Goal: Information Seeking & Learning: Learn about a topic

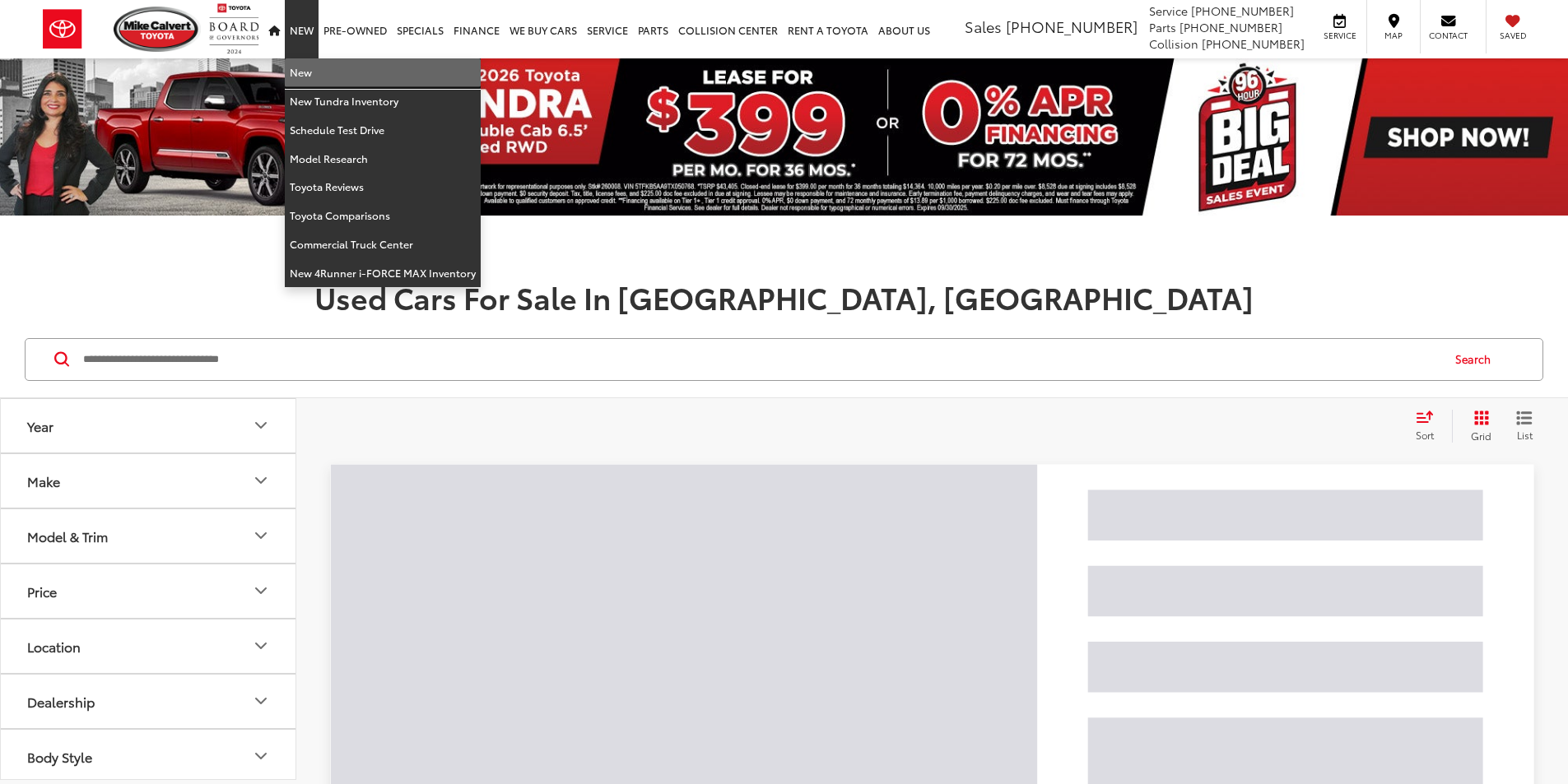
click at [307, 83] on link "New" at bounding box center [383, 73] width 196 height 28
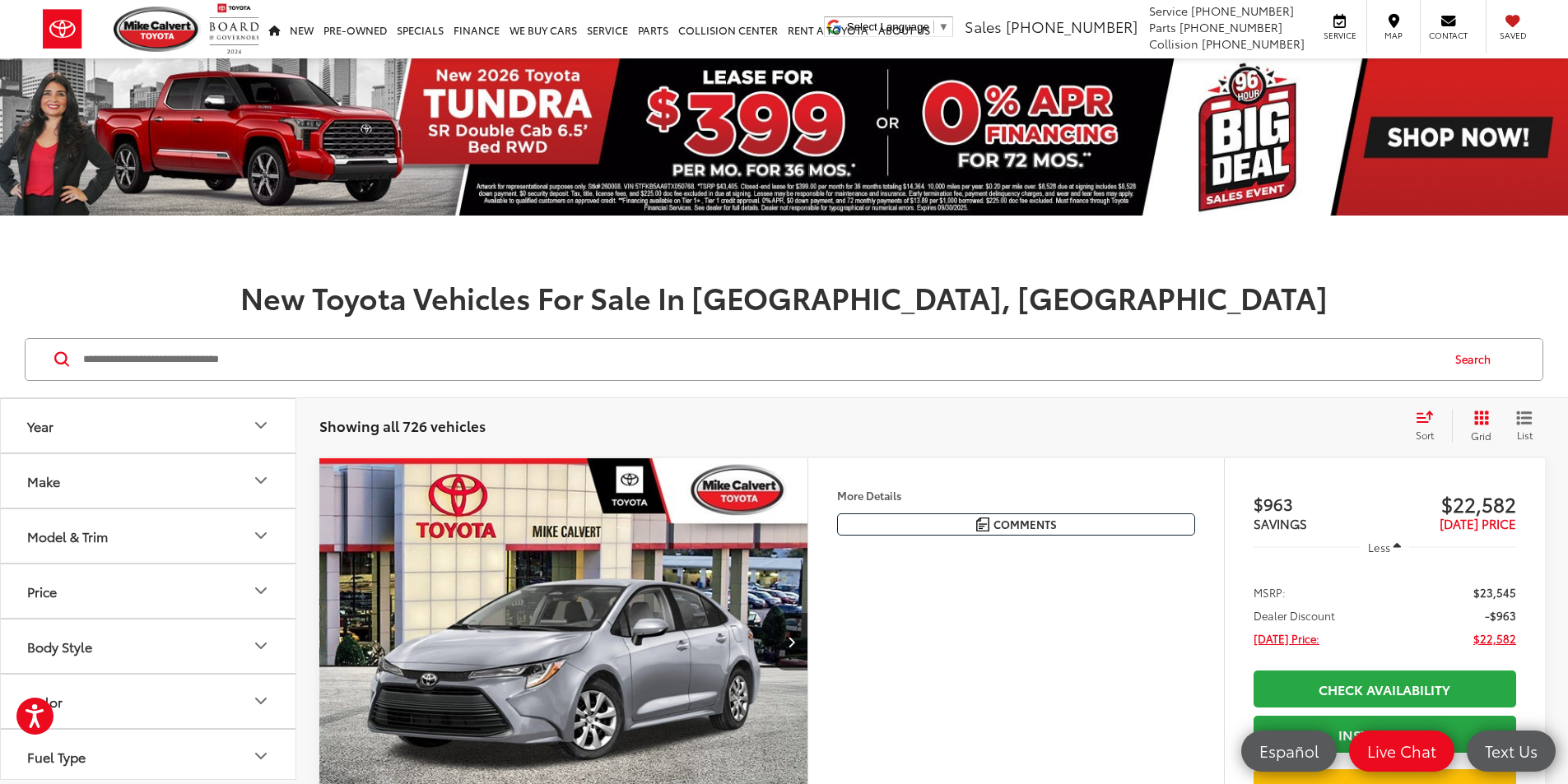
click at [322, 355] on input "Search by Make, Model, or Keyword" at bounding box center [761, 359] width 1358 height 39
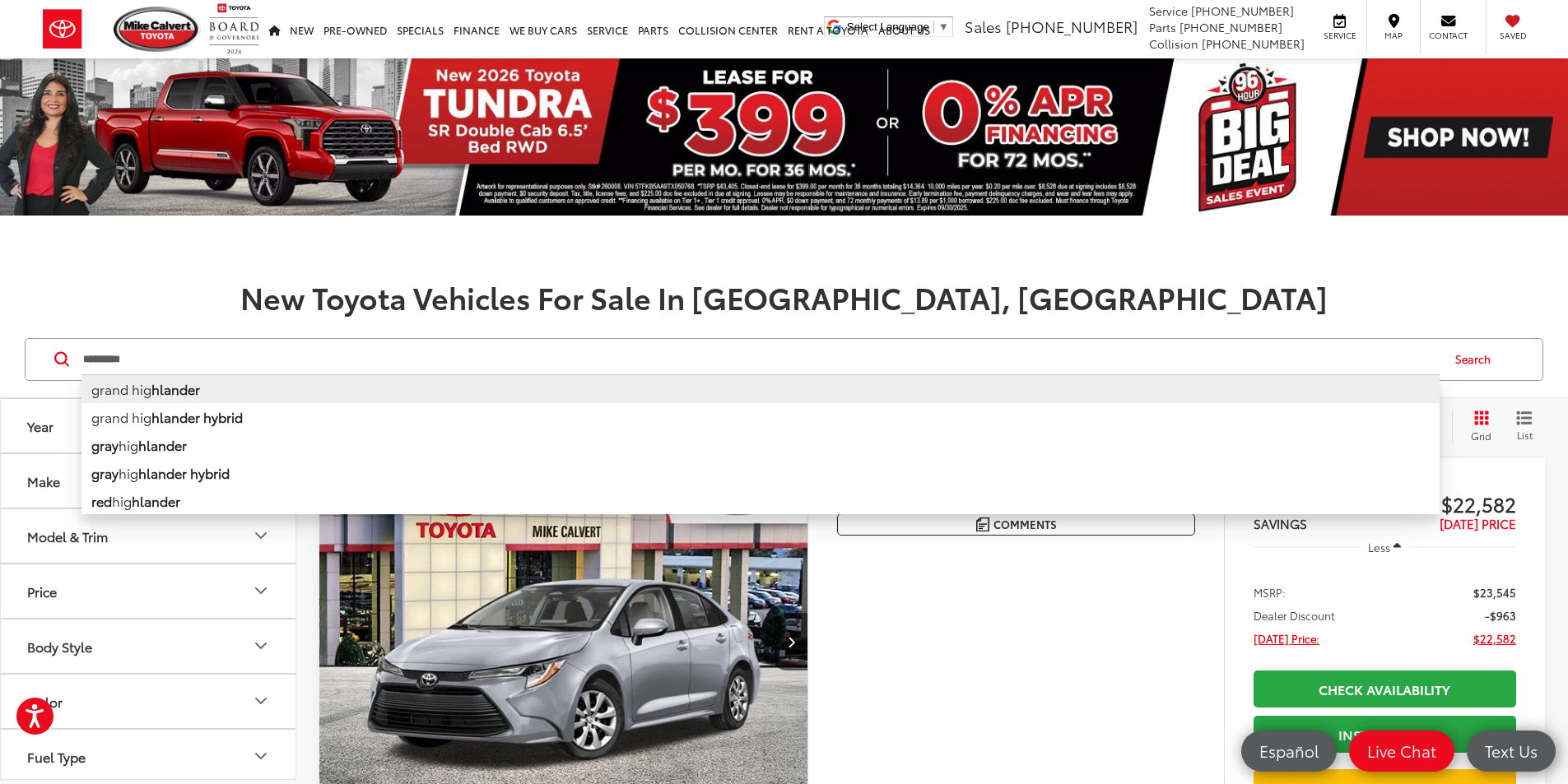
click at [128, 382] on li "grand hig hlander" at bounding box center [761, 388] width 1358 height 28
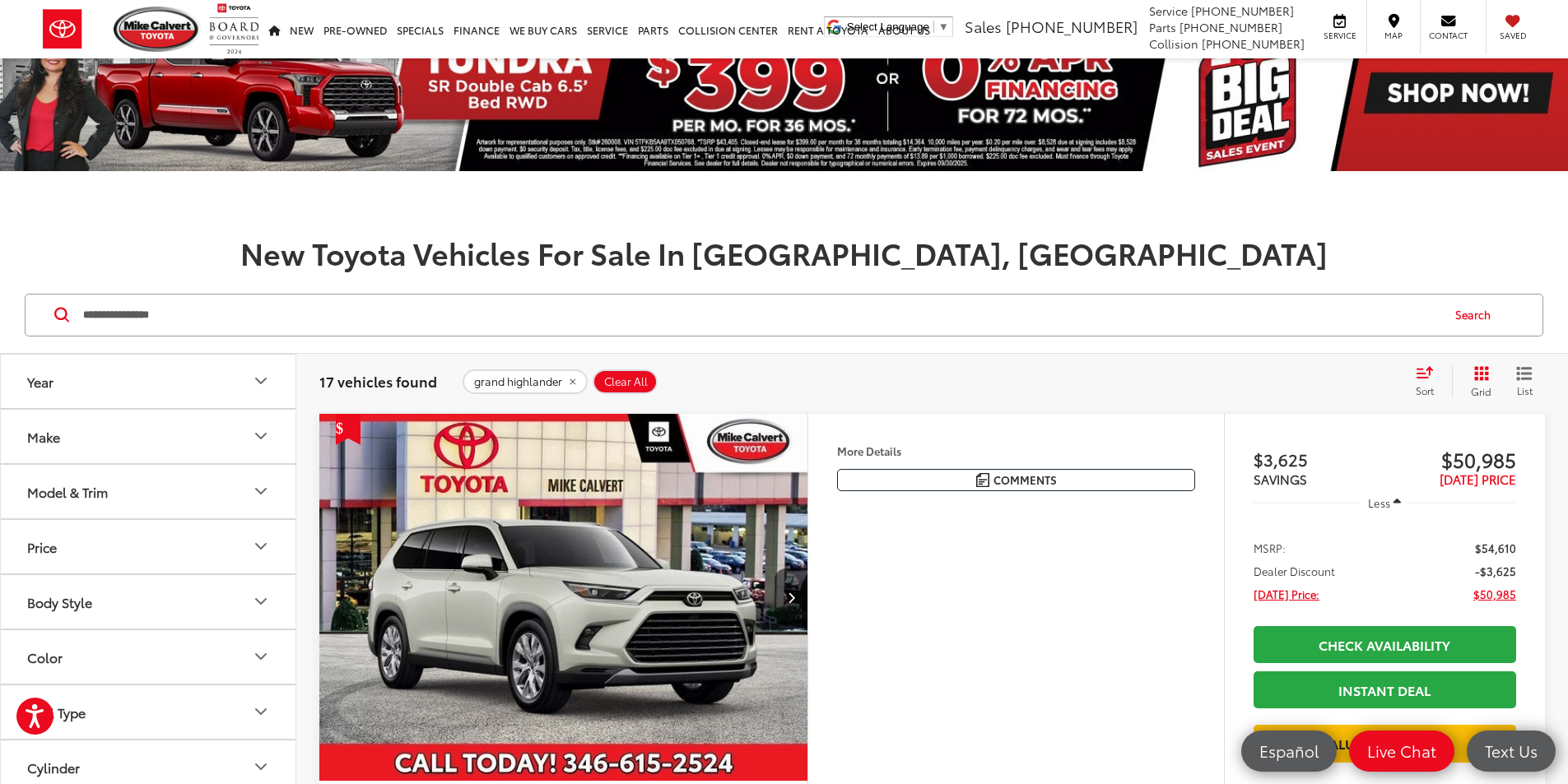
scroll to position [83, 0]
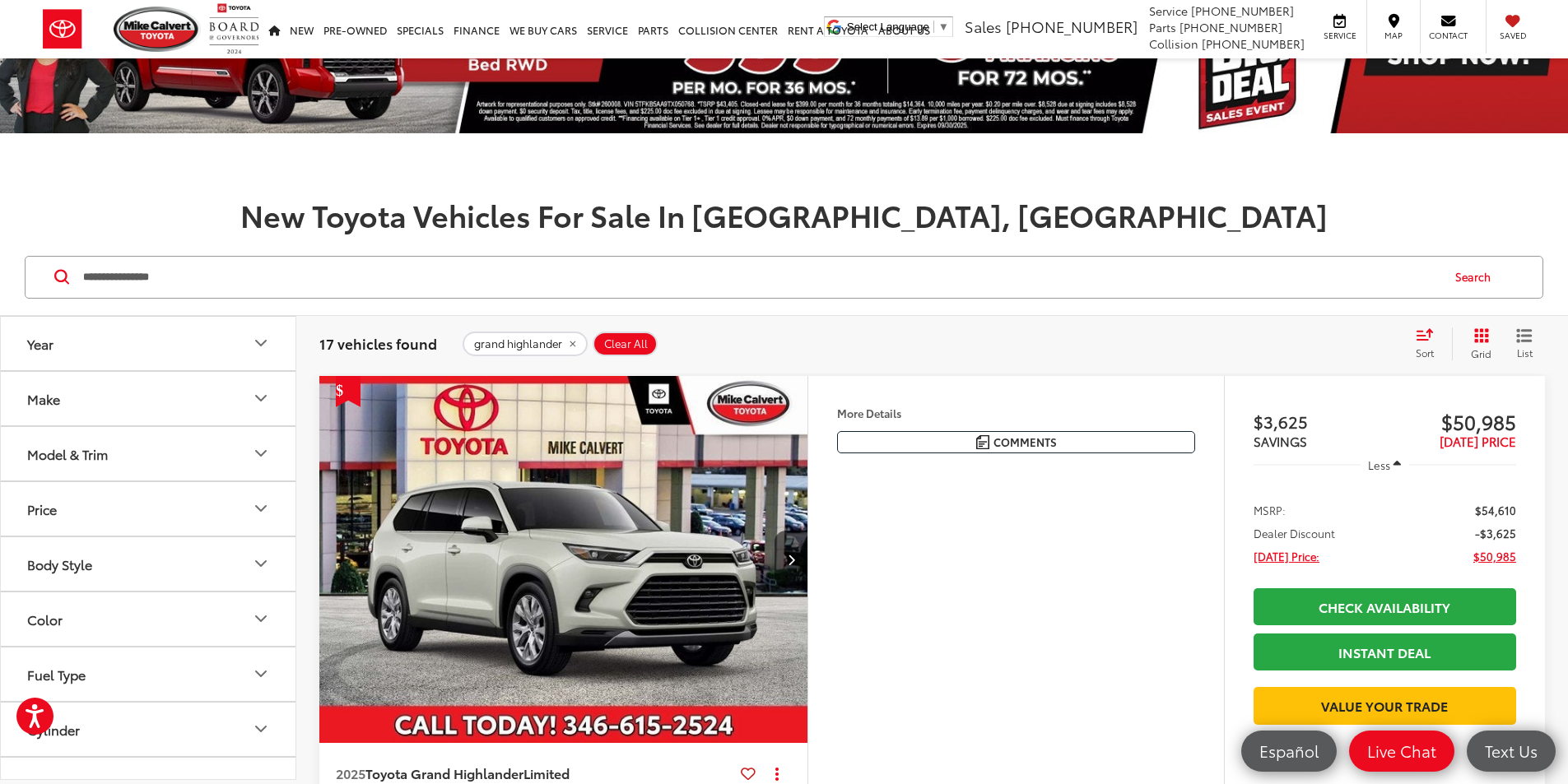
click at [193, 277] on input "**********" at bounding box center [761, 276] width 1358 height 39
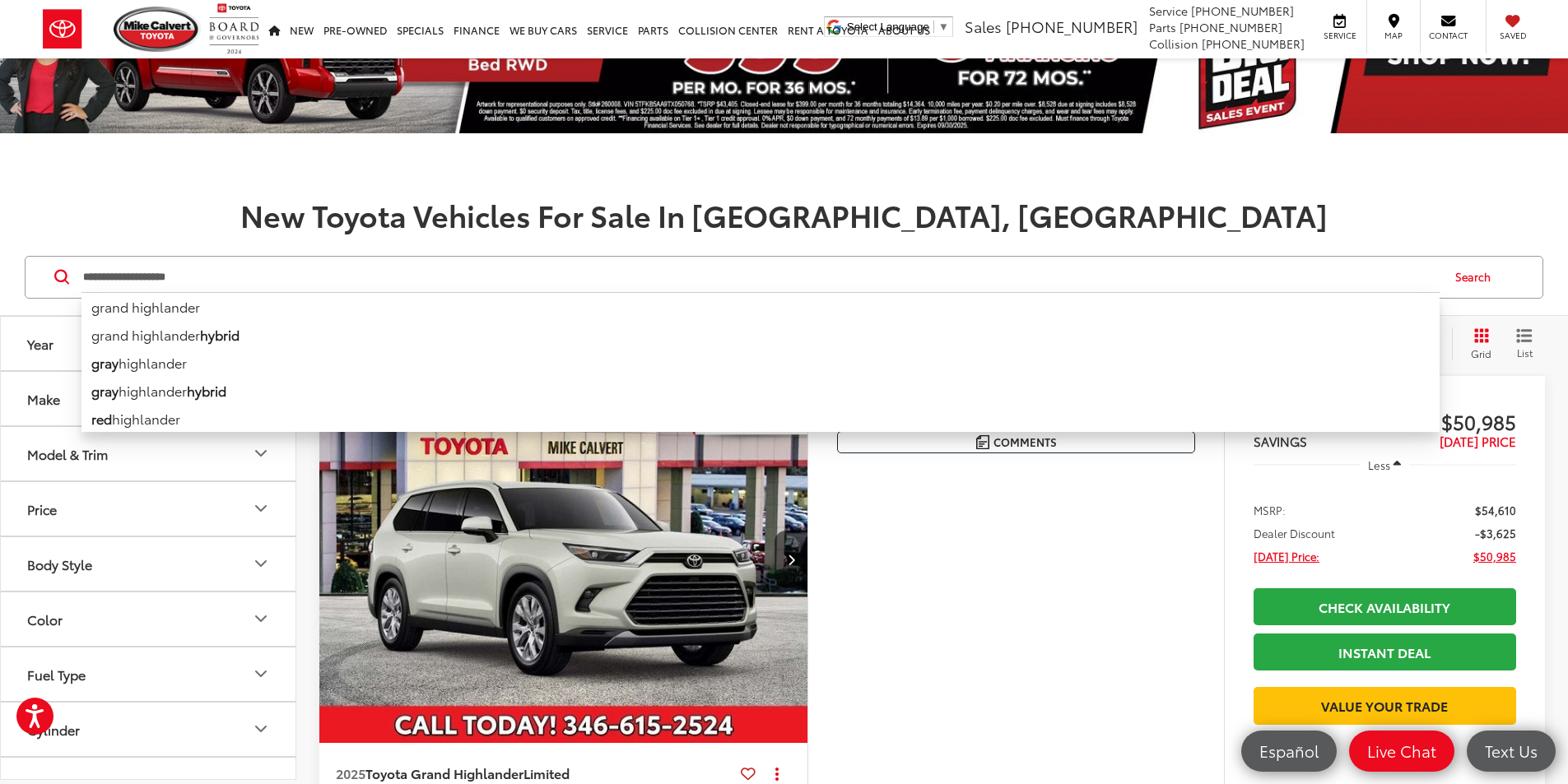
type input "**********"
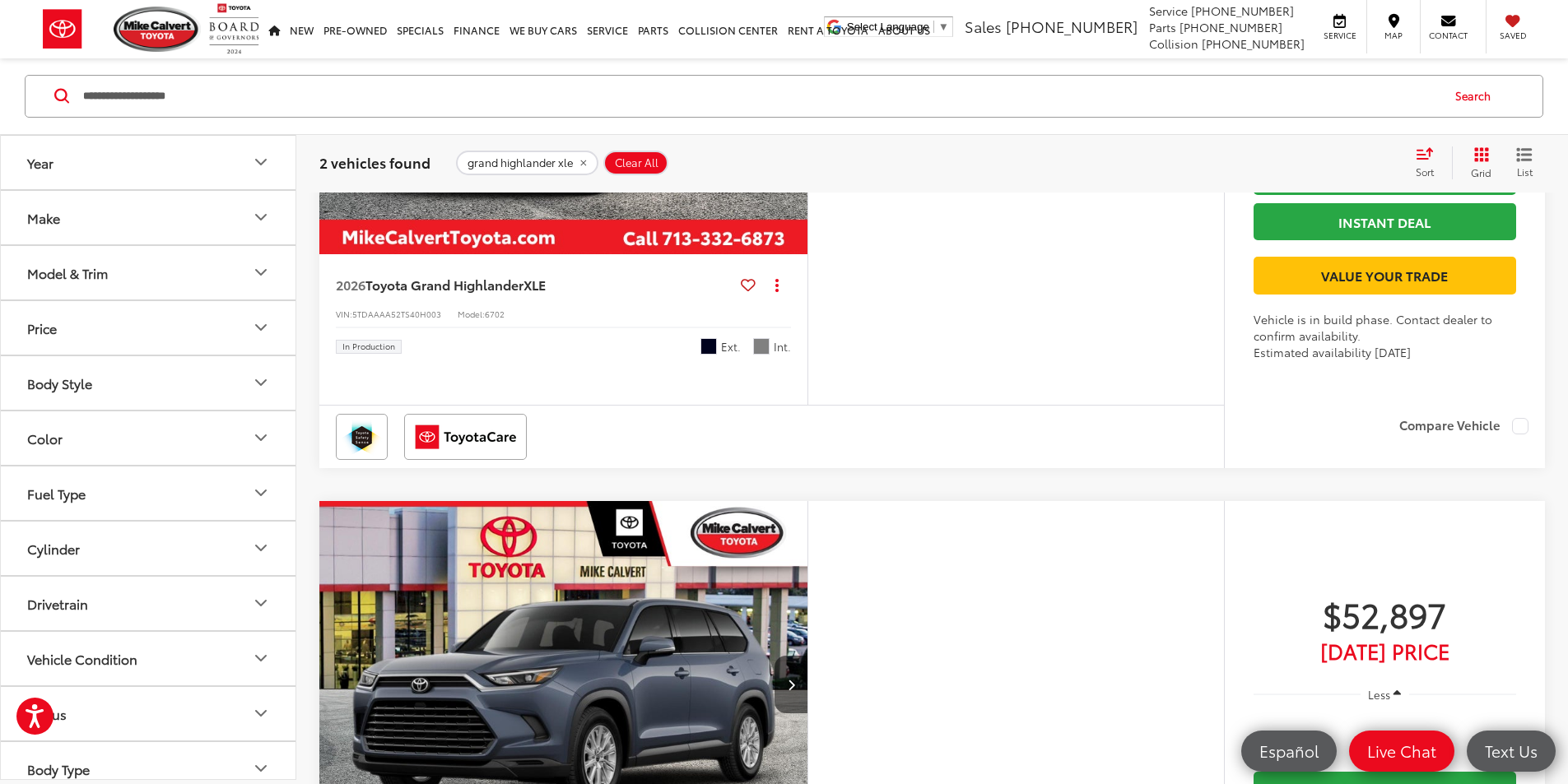
scroll to position [329, 0]
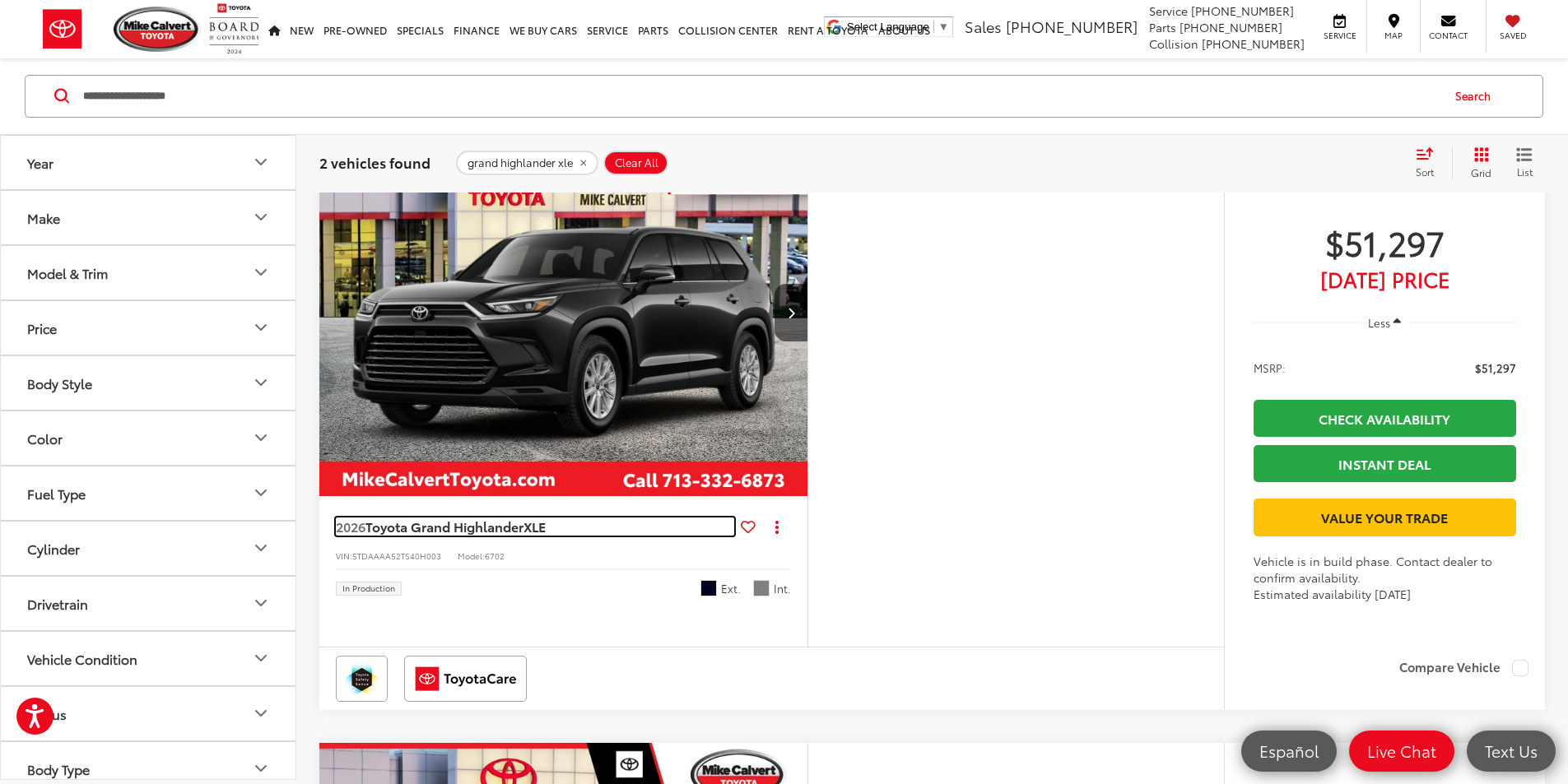
click at [510, 536] on span "Toyota Grand Highlander" at bounding box center [444, 526] width 158 height 19
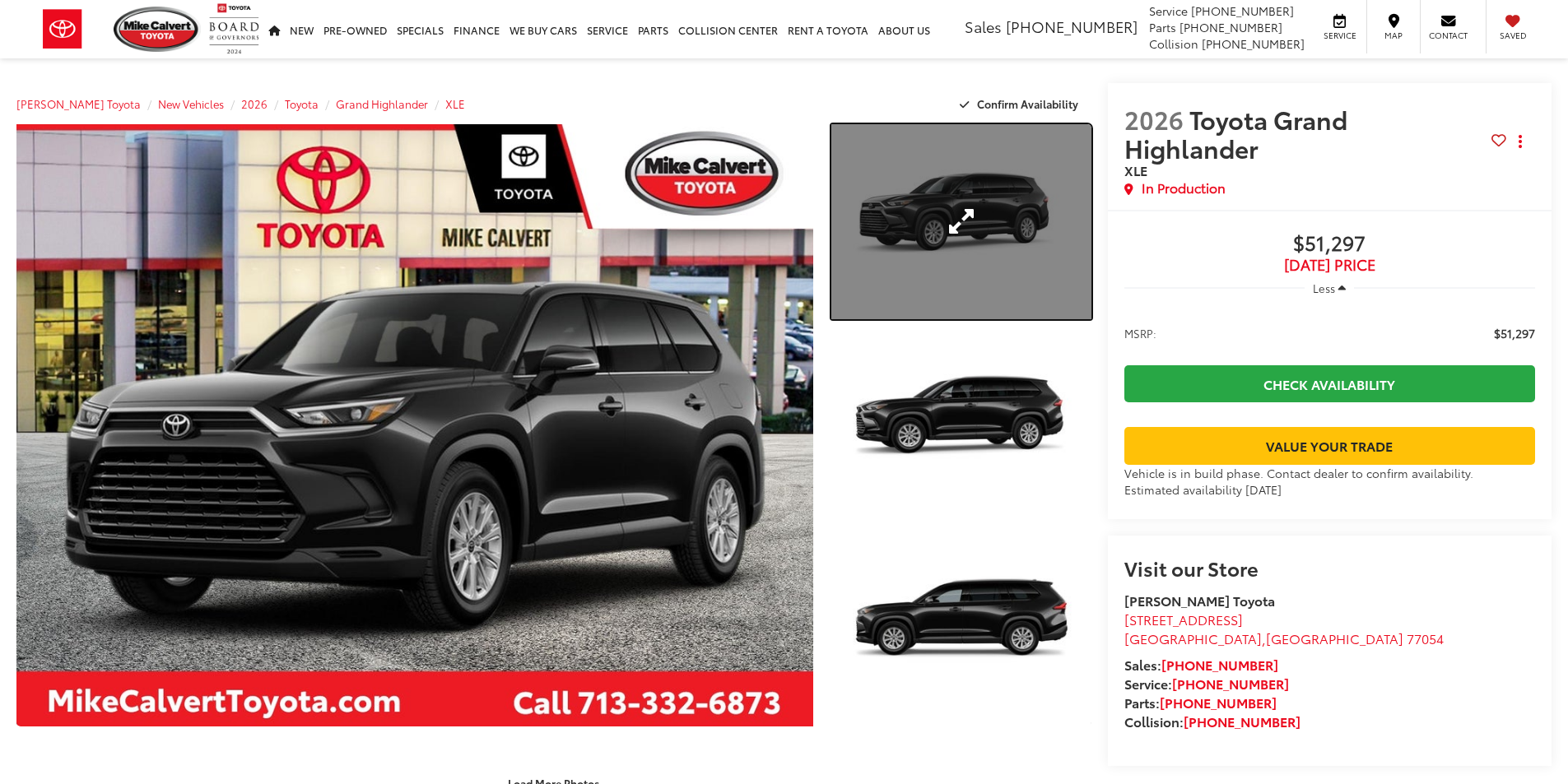
click at [977, 164] on link "Expand Photo 1" at bounding box center [961, 222] width 260 height 195
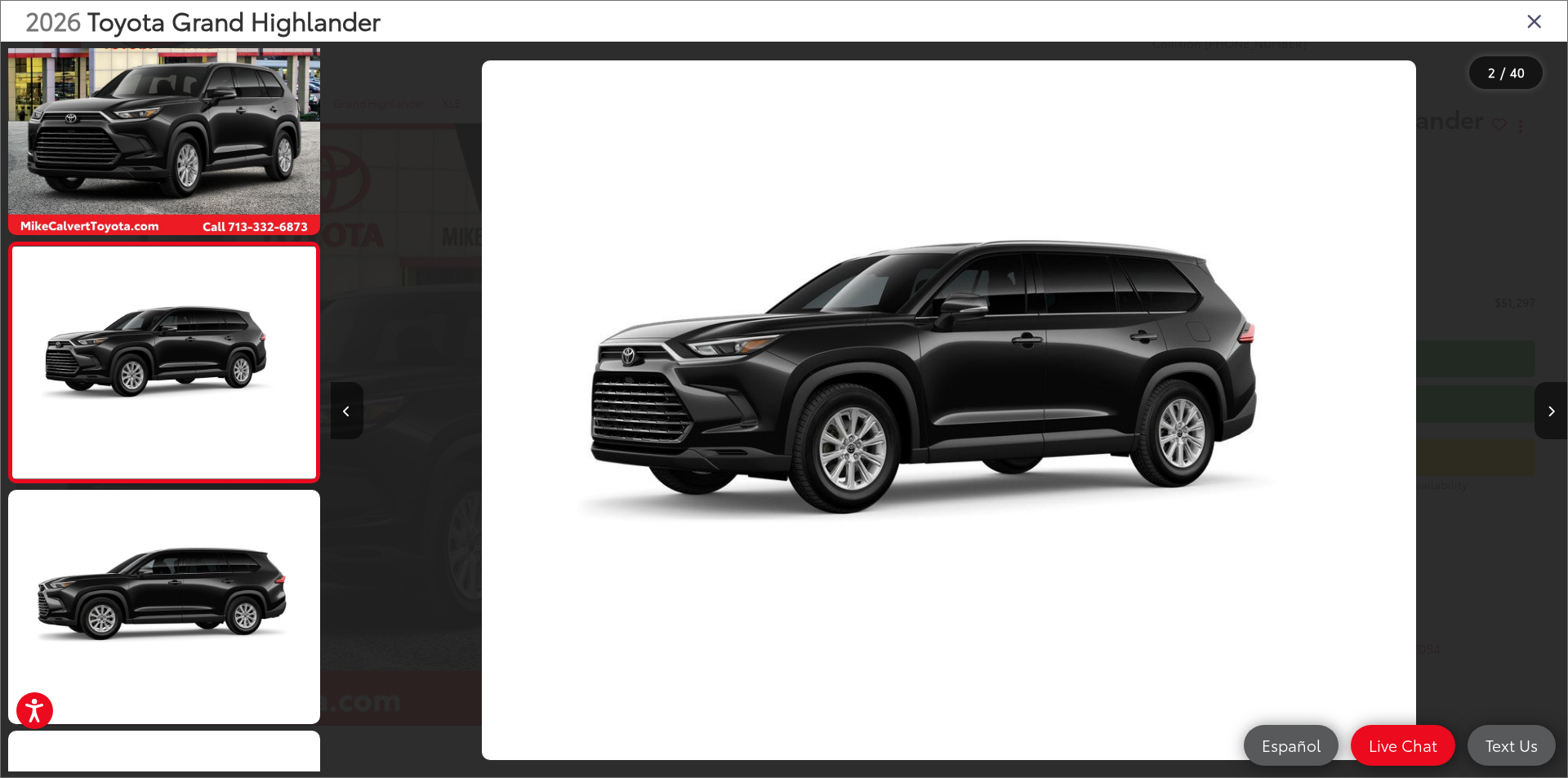
click at [1546, 24] on div "2026 Toyota Grand Highlander" at bounding box center [784, 21] width 1566 height 41
click at [1539, 24] on icon "Close gallery" at bounding box center [1535, 21] width 17 height 22
